Goal: Navigation & Orientation: Understand site structure

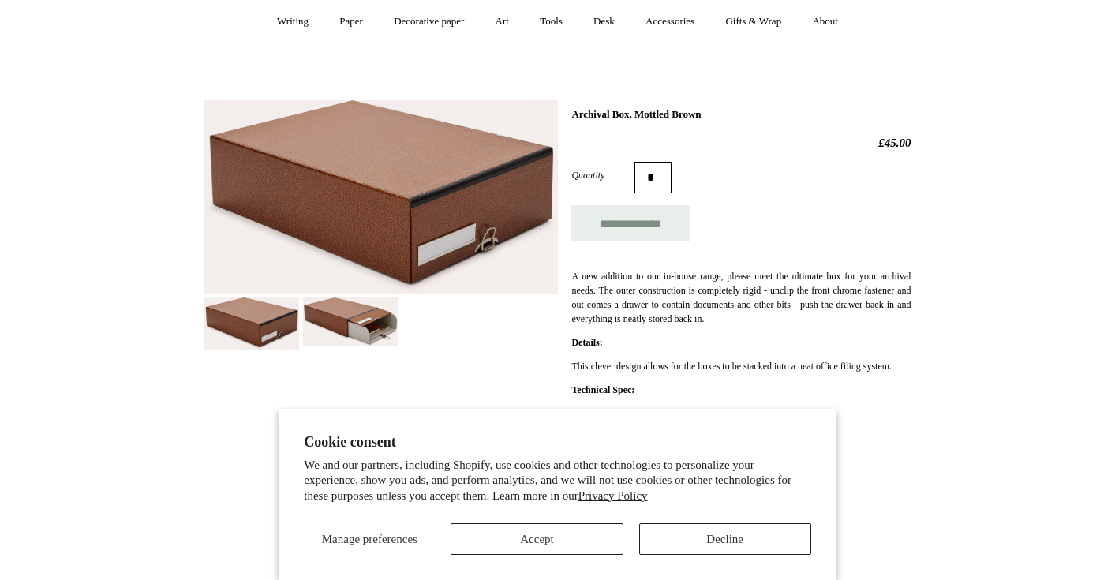
scroll to position [143, 0]
click at [685, 543] on button "Decline" at bounding box center [725, 539] width 172 height 32
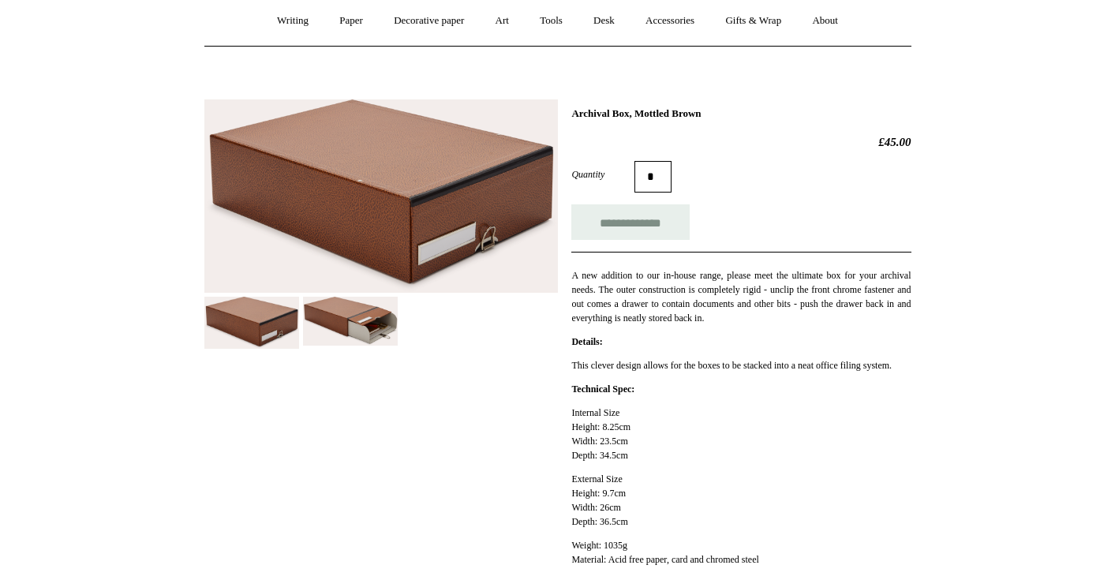
scroll to position [153, 0]
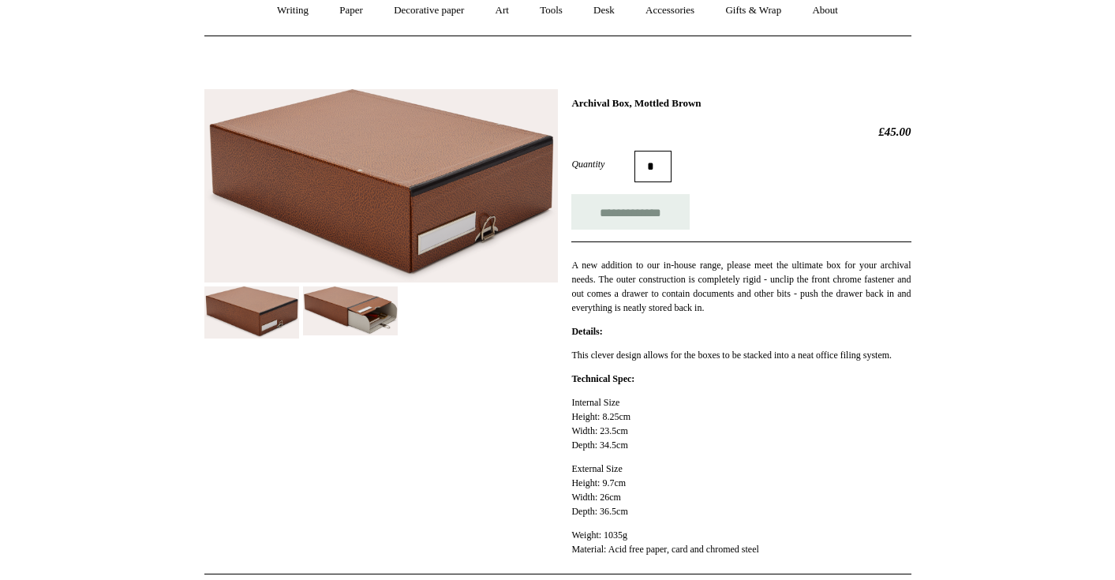
click at [379, 311] on img at bounding box center [350, 310] width 95 height 49
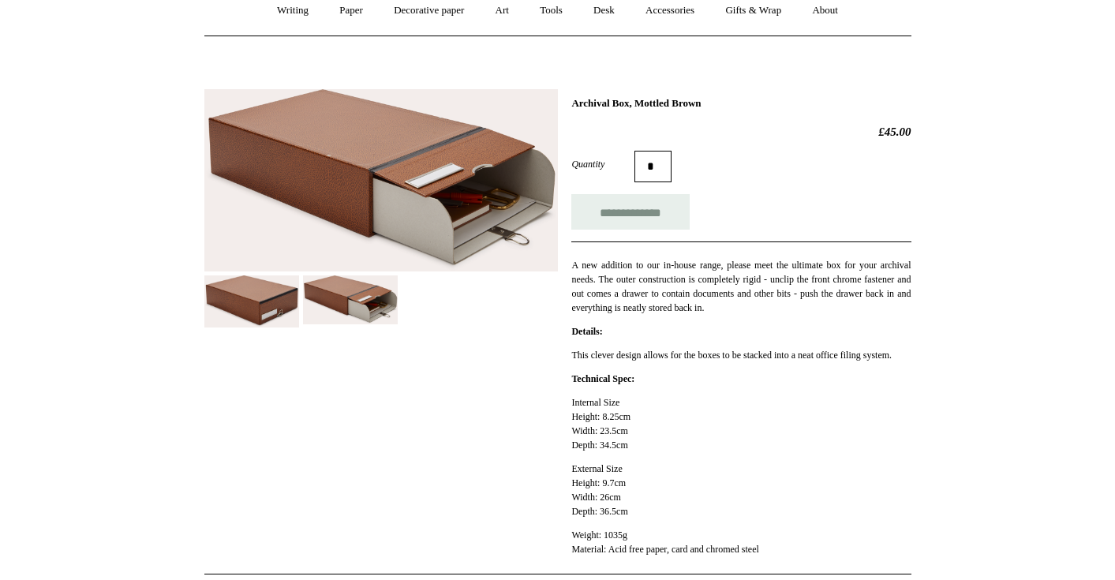
click at [275, 312] on img at bounding box center [251, 301] width 95 height 52
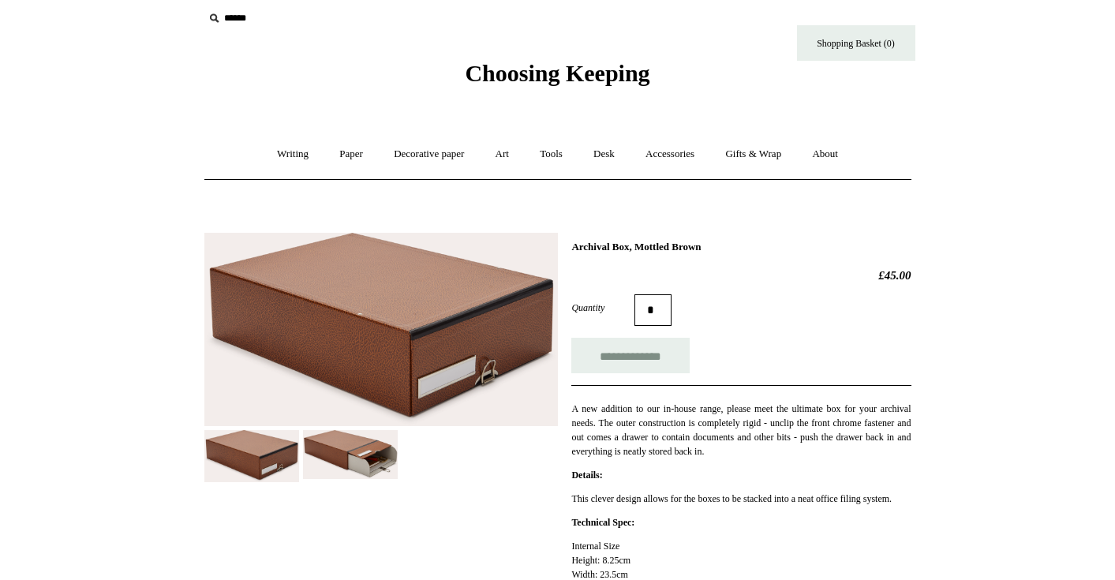
scroll to position [0, 0]
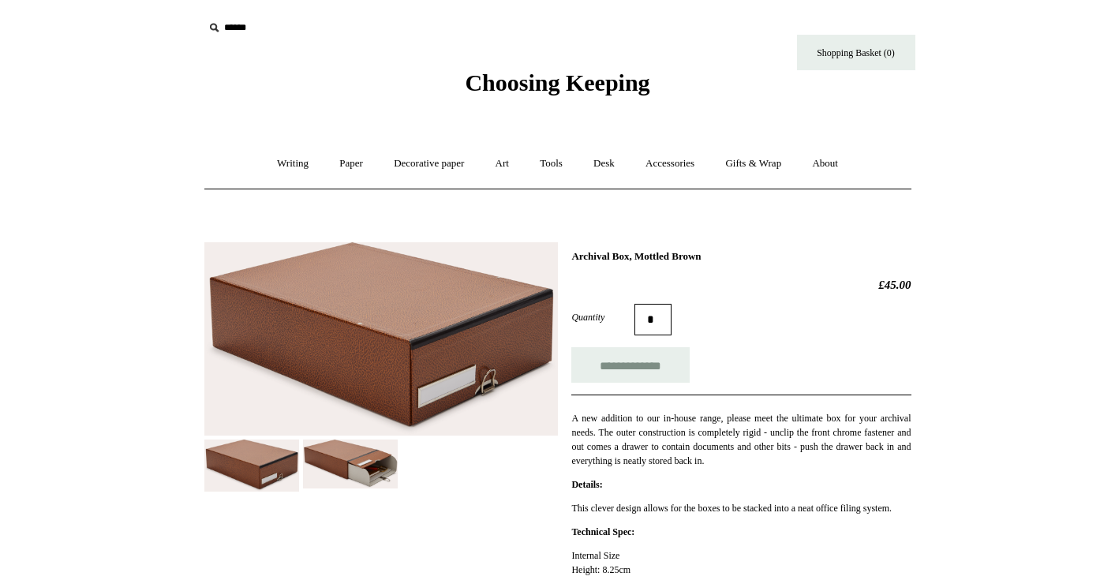
click at [334, 468] on img at bounding box center [350, 463] width 95 height 49
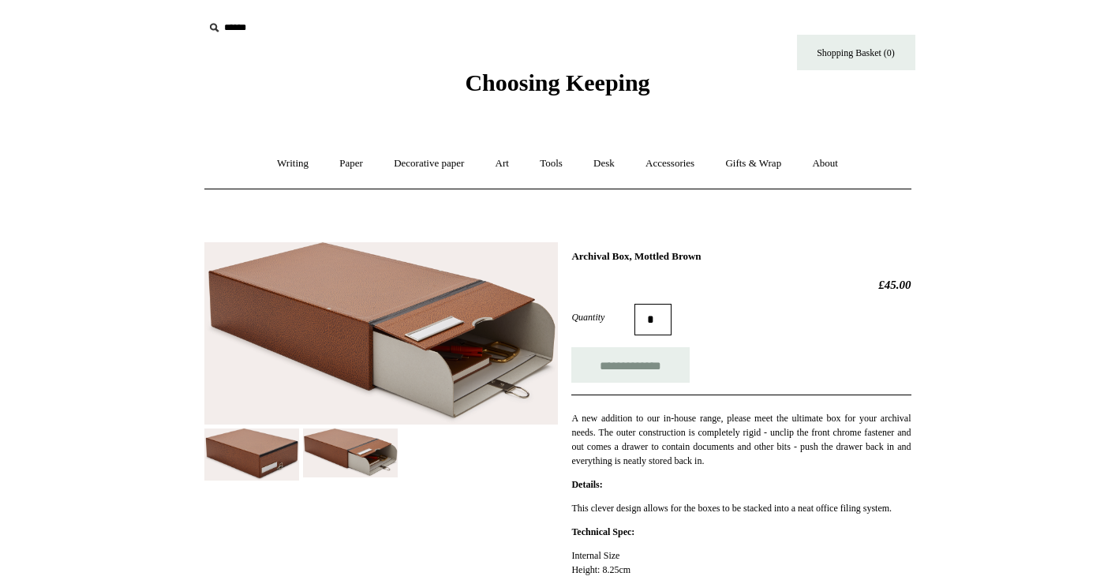
click at [445, 331] on img at bounding box center [380, 333] width 353 height 183
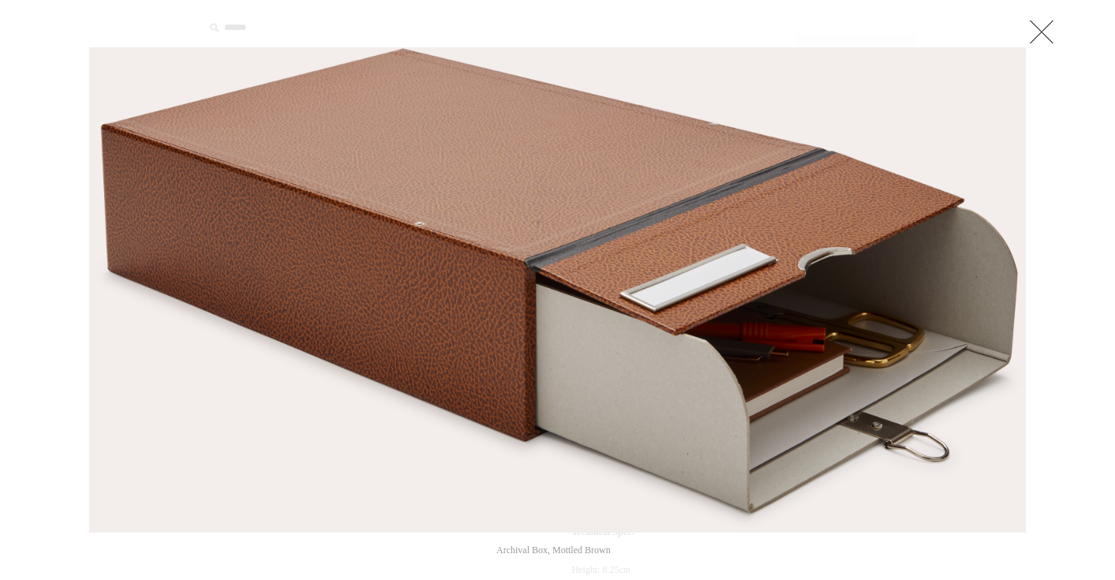
click at [1046, 25] on link at bounding box center [1041, 32] width 32 height 32
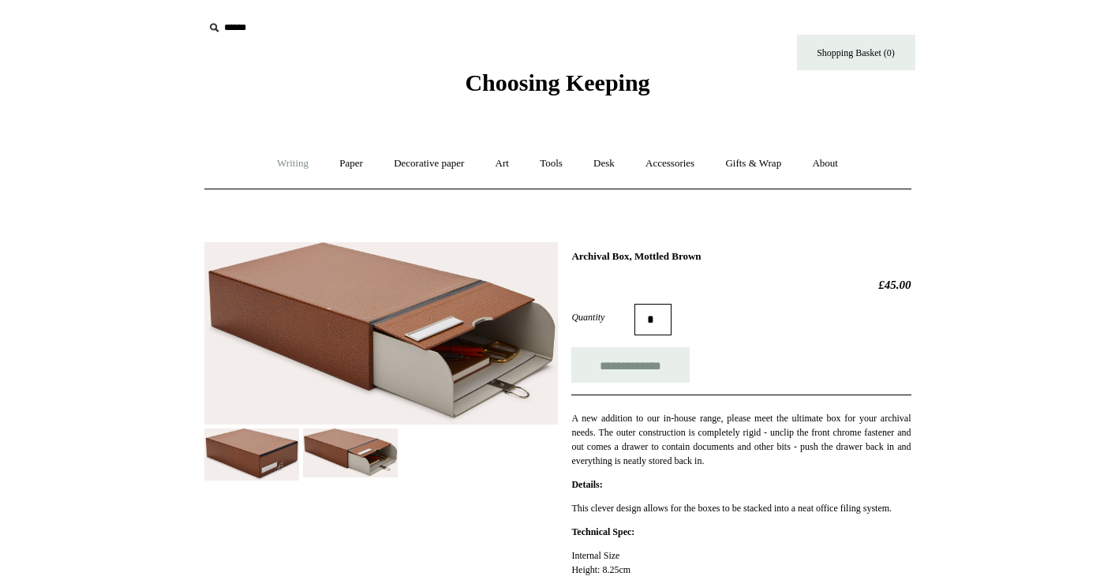
click at [289, 162] on link "Writing +" at bounding box center [293, 164] width 60 height 42
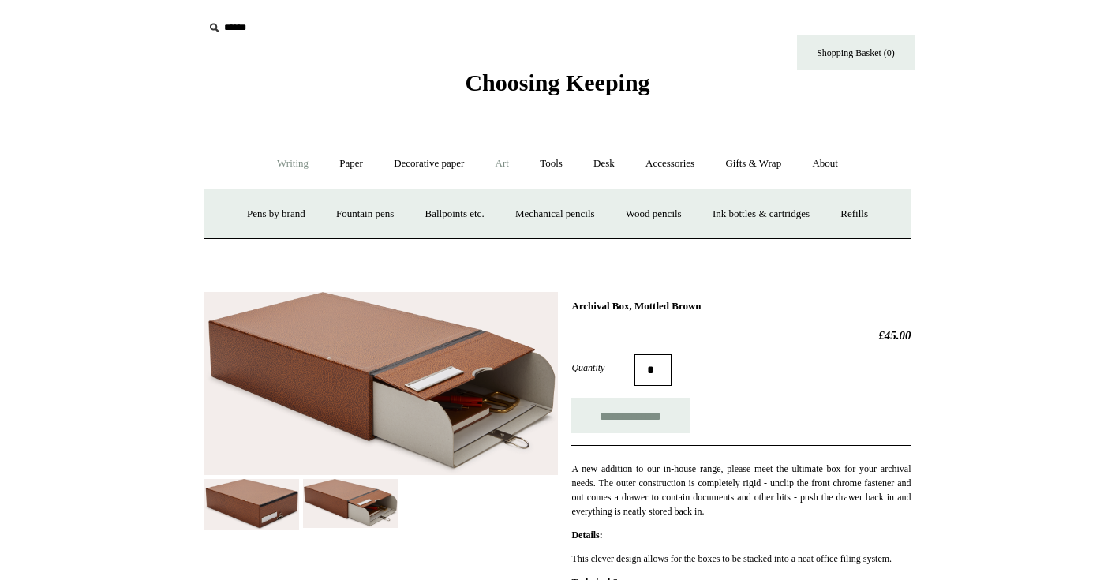
click at [517, 161] on link "Art +" at bounding box center [502, 164] width 42 height 42
click at [551, 165] on link "Tools +" at bounding box center [550, 164] width 51 height 42
click at [596, 163] on link "Desk +" at bounding box center [604, 164] width 50 height 42
click at [476, 218] on link "Boxes & archiving" at bounding box center [457, 214] width 106 height 42
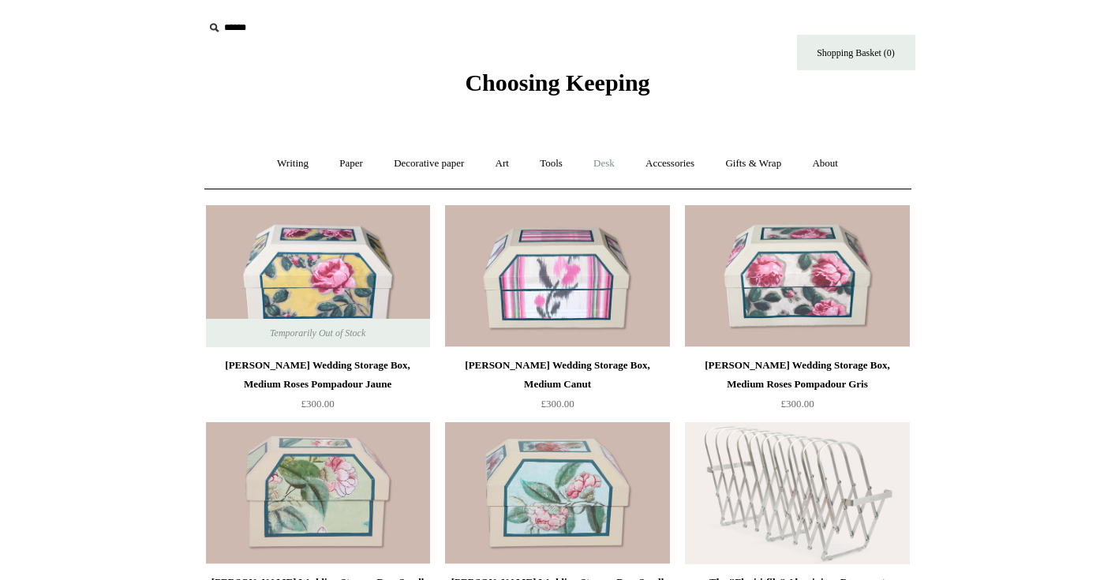
click at [622, 165] on link "Desk +" at bounding box center [604, 164] width 50 height 42
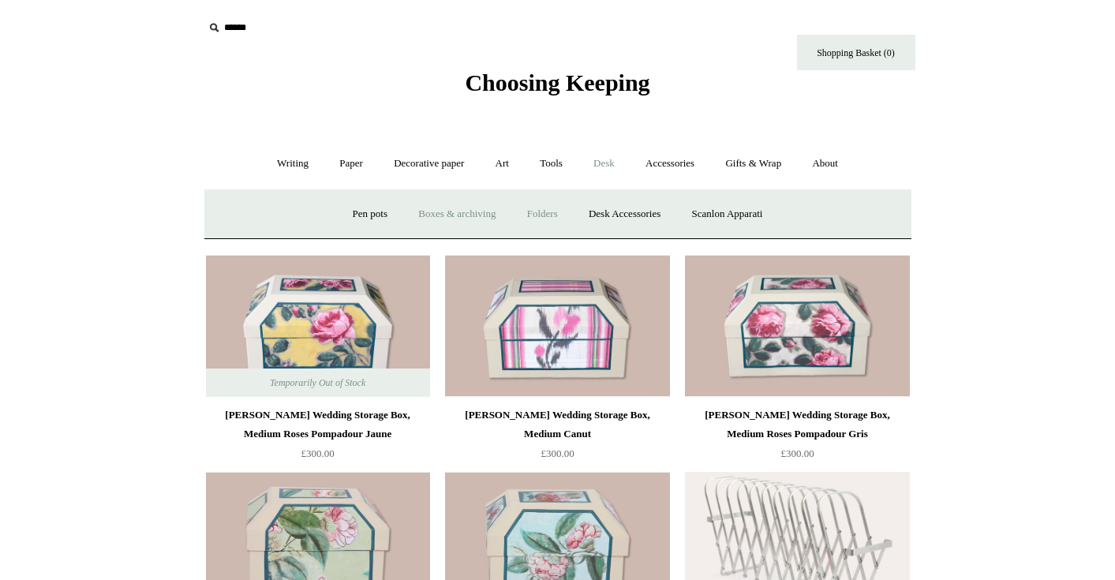
click at [547, 212] on link "Folders" at bounding box center [542, 214] width 59 height 42
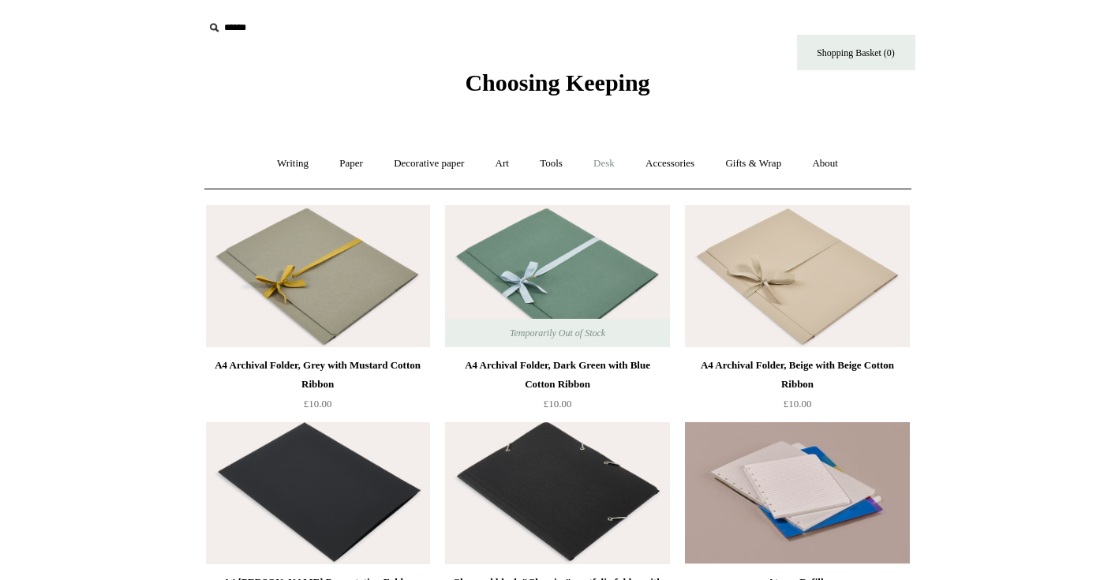
click at [629, 161] on link "Desk +" at bounding box center [604, 164] width 50 height 42
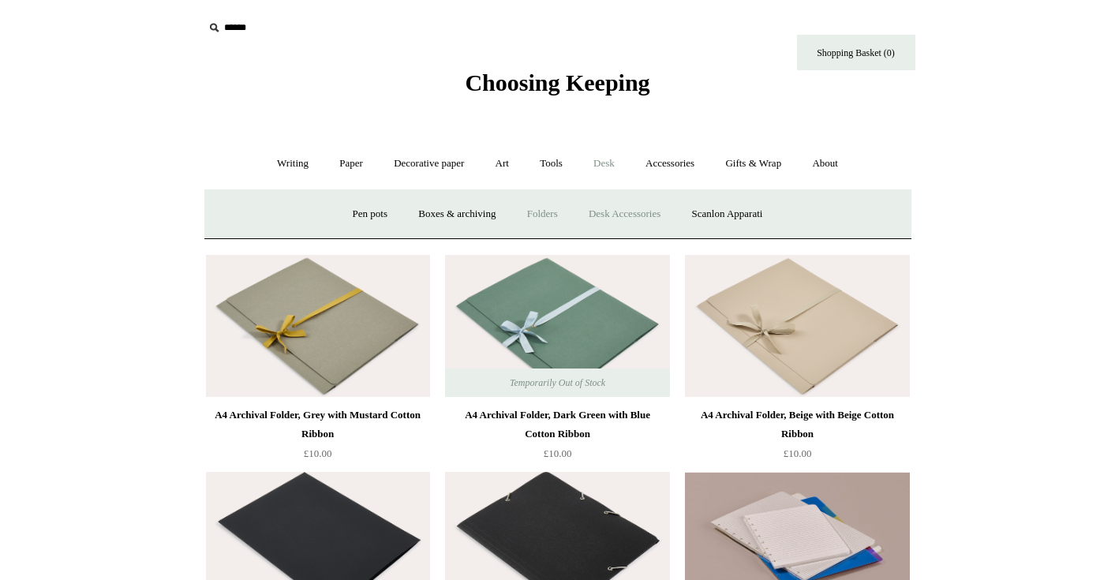
click at [636, 207] on link "Desk Accessories" at bounding box center [624, 214] width 100 height 42
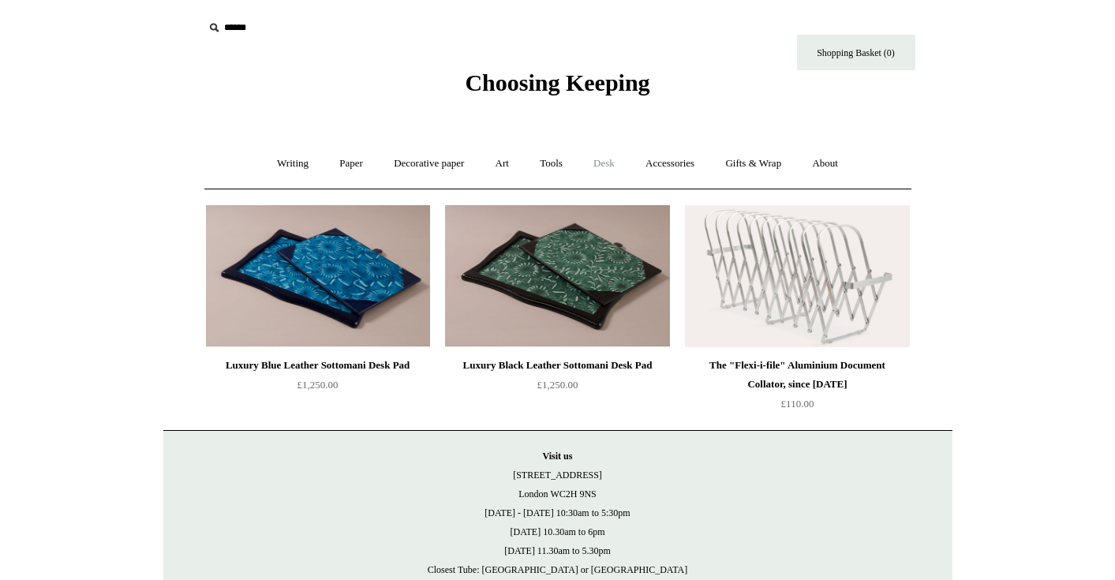
click at [626, 166] on link "Desk +" at bounding box center [604, 164] width 50 height 42
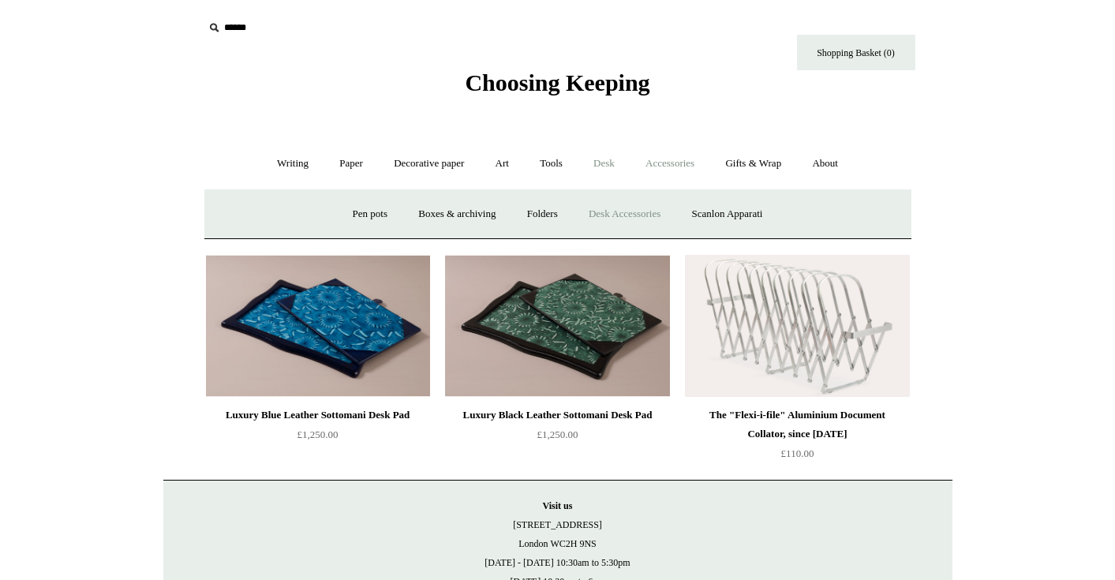
click at [688, 163] on link "Accessories +" at bounding box center [669, 164] width 77 height 42
click at [379, 213] on link "Pen cases" at bounding box center [383, 214] width 68 height 42
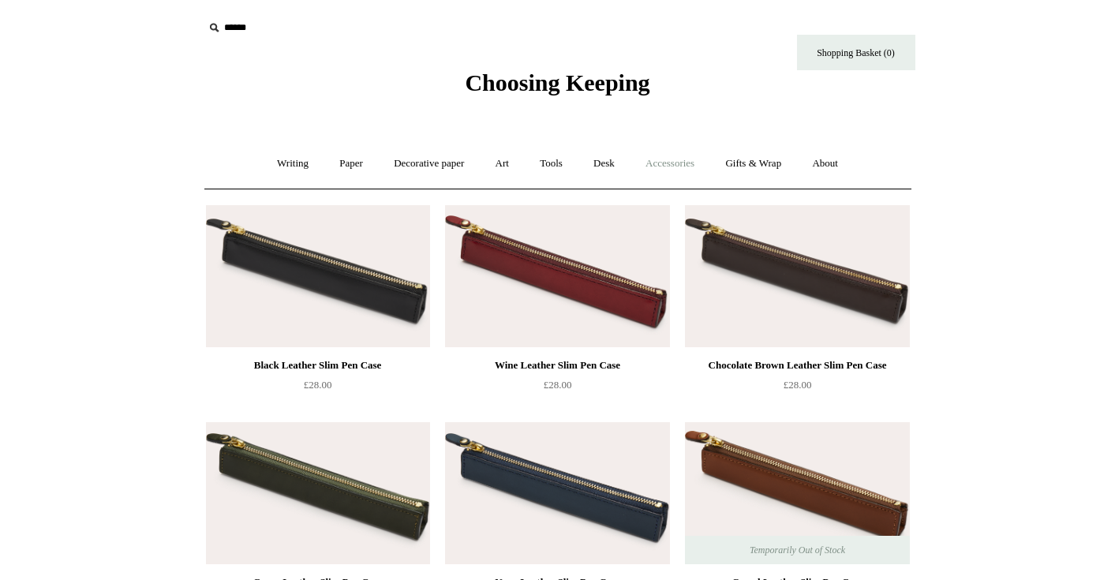
click at [701, 167] on link "Accessories +" at bounding box center [669, 164] width 77 height 42
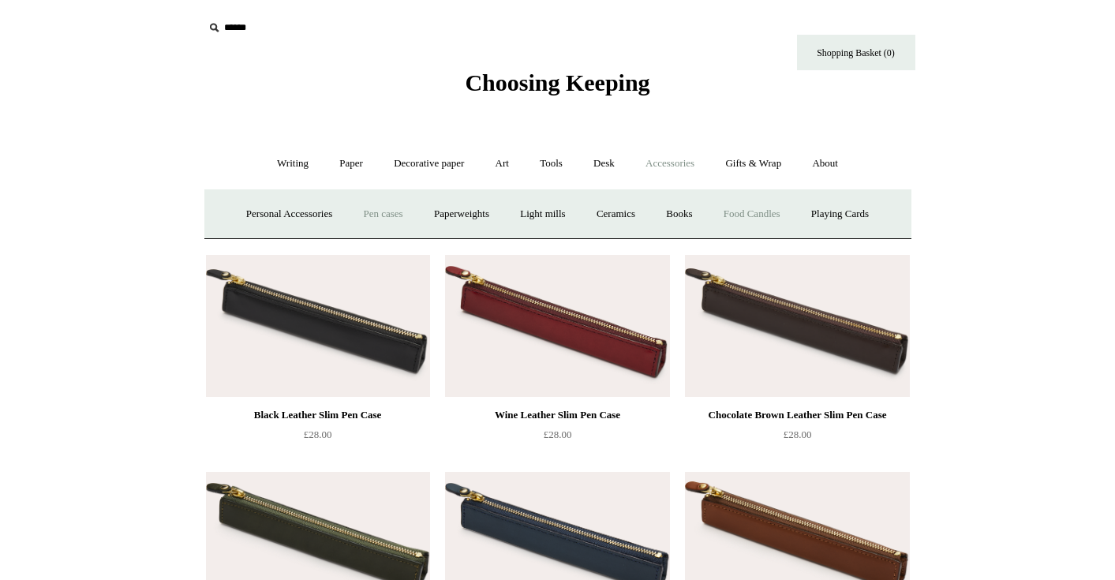
click at [734, 205] on link "Food Candles" at bounding box center [751, 214] width 85 height 42
